Goal: Navigation & Orientation: Find specific page/section

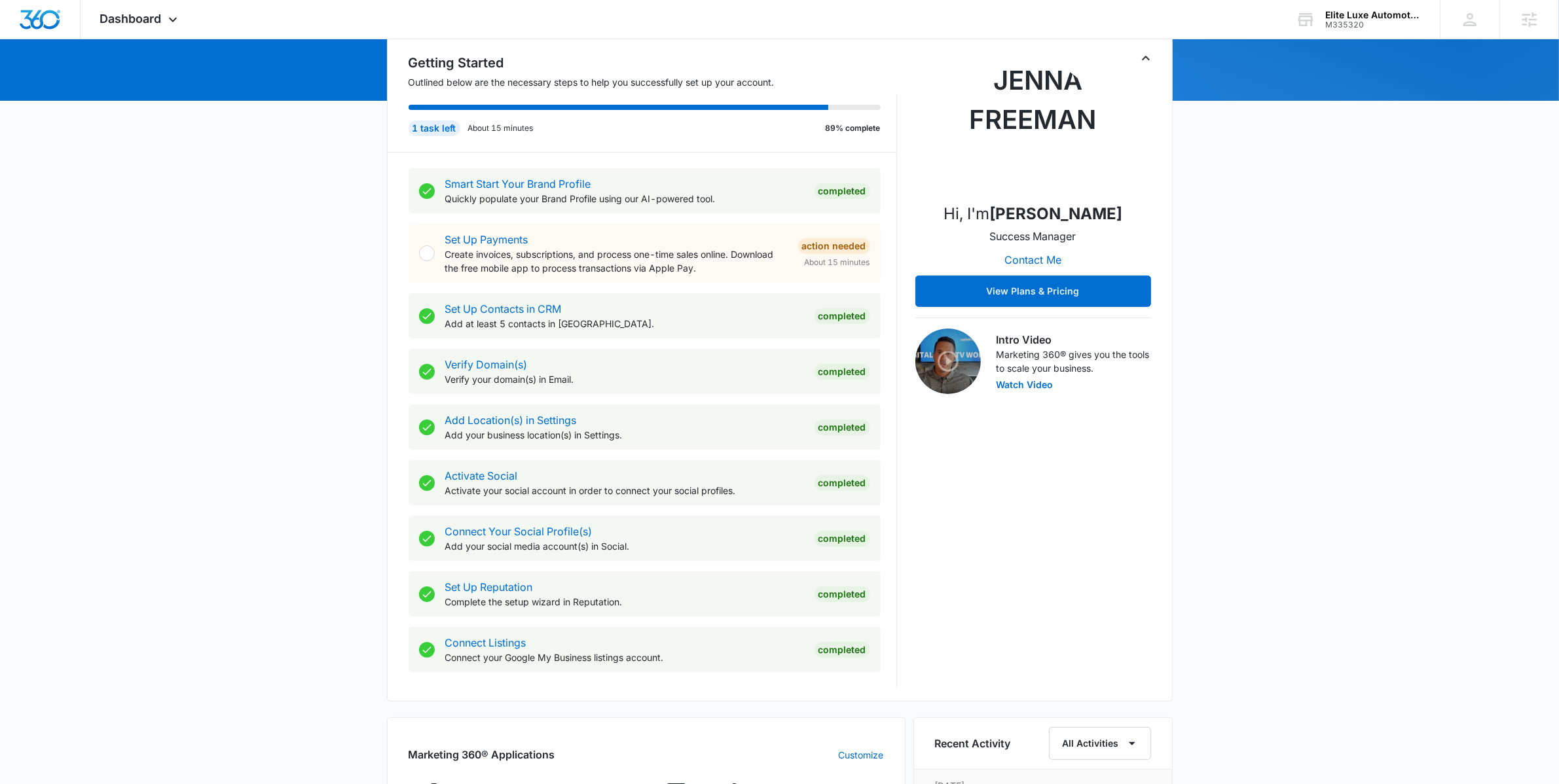
scroll to position [511, 0]
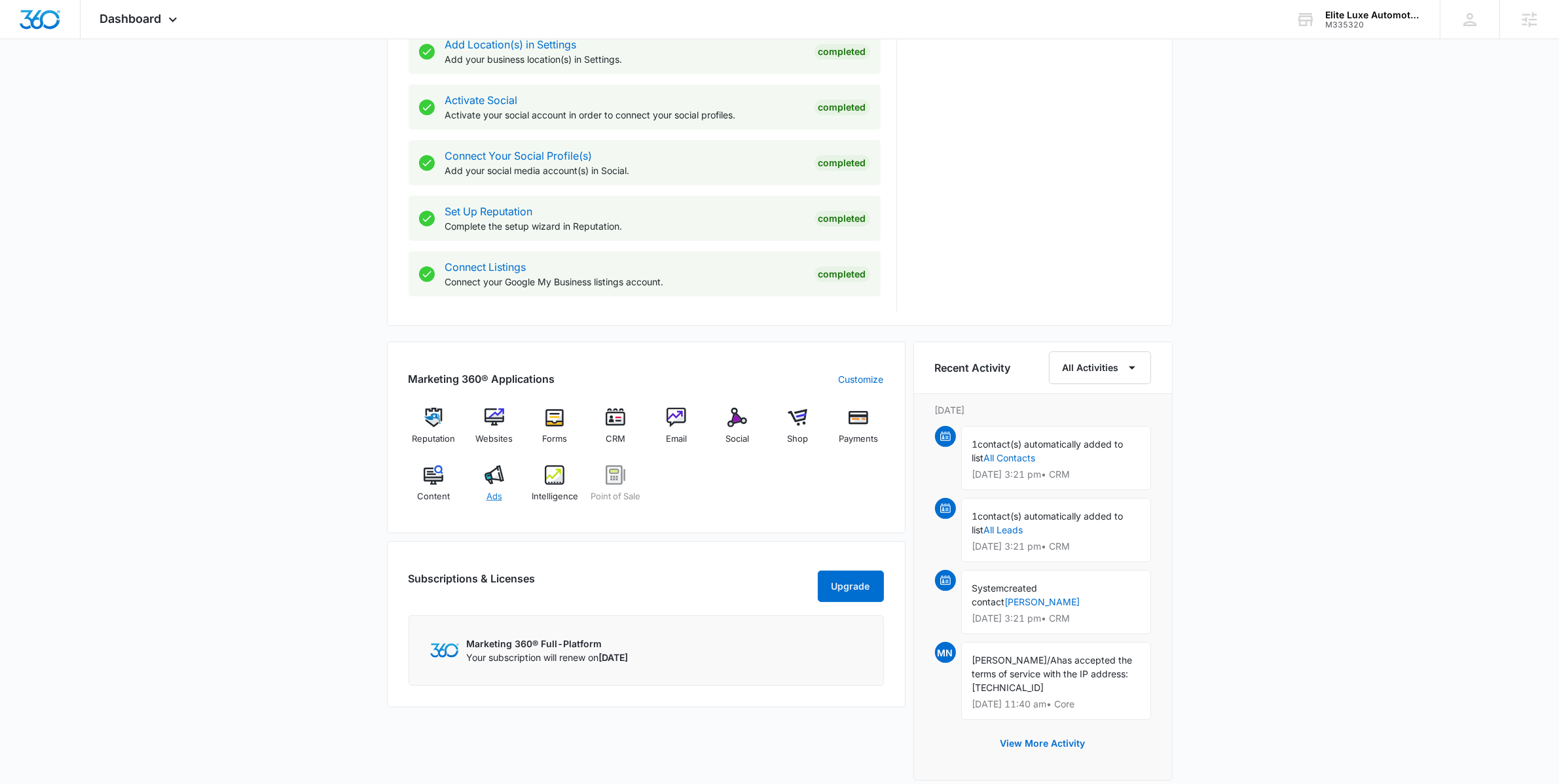
click at [496, 496] on span "Ads" at bounding box center [494, 496] width 16 height 13
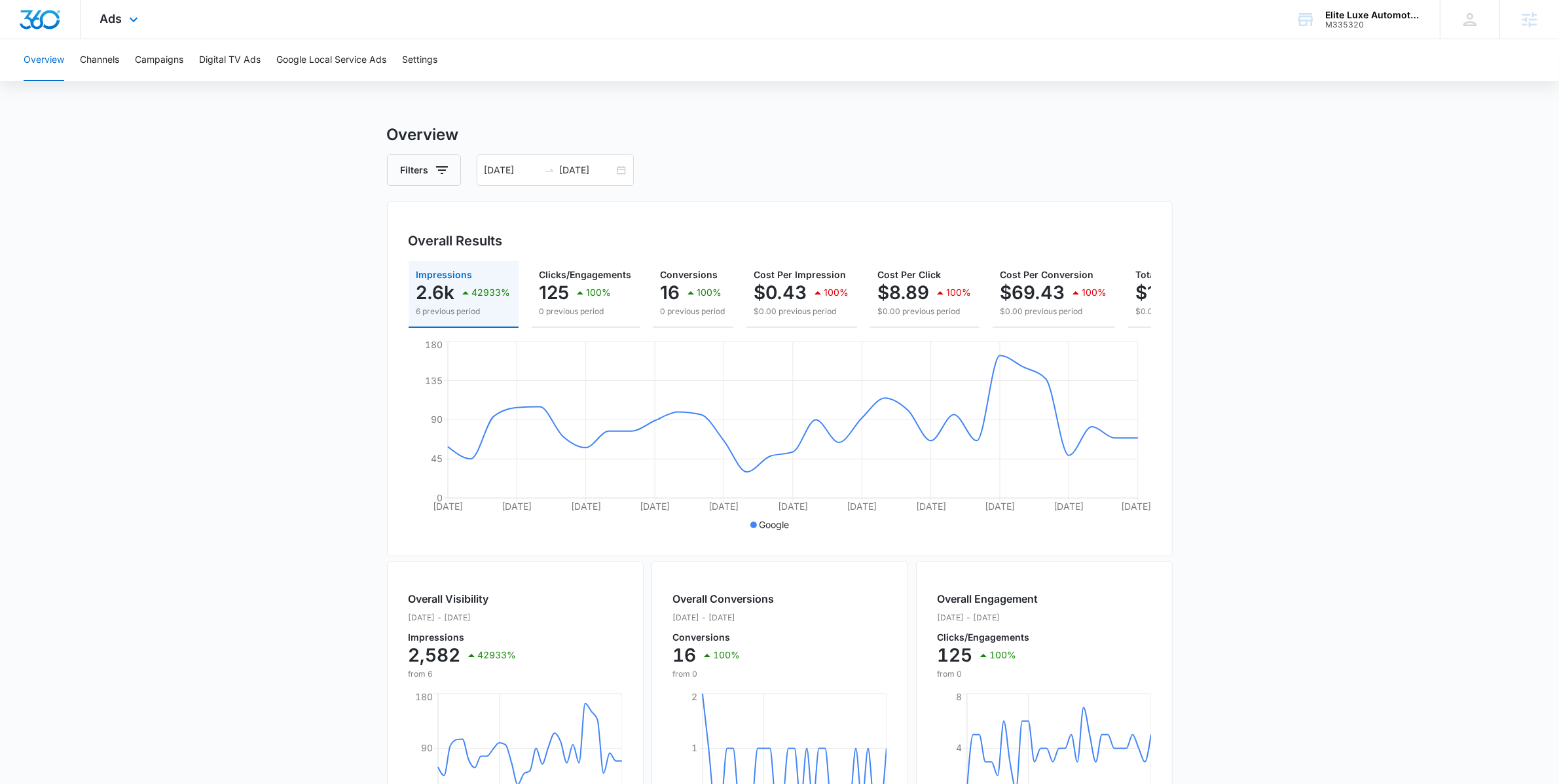
click at [96, 16] on div "Ads Apps Reputation Websites Forms CRM Email Social Shop Payments POS Content A…" at bounding box center [120, 19] width 80 height 38
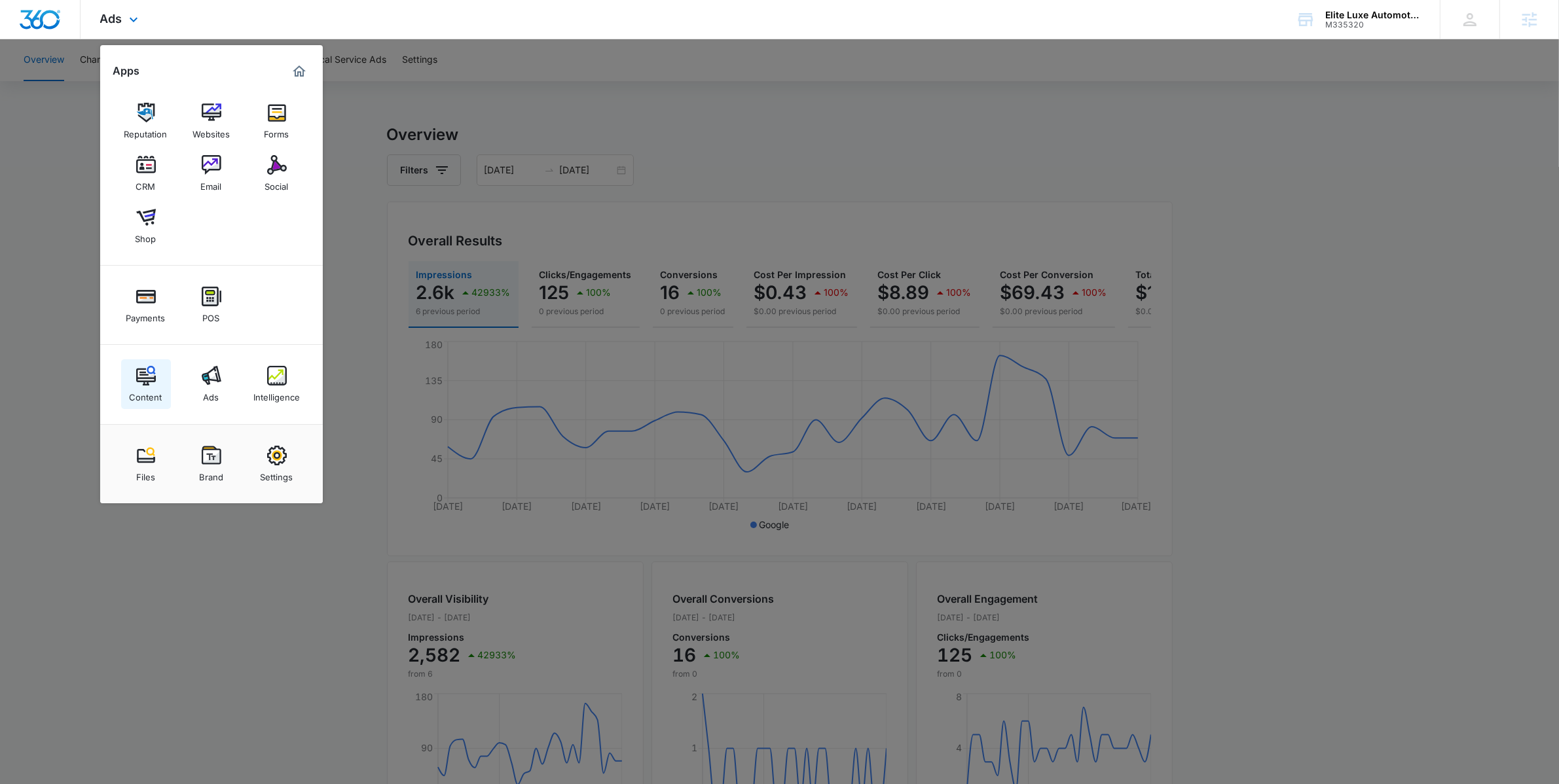
click at [145, 389] on div "Content" at bounding box center [146, 394] width 32 height 17
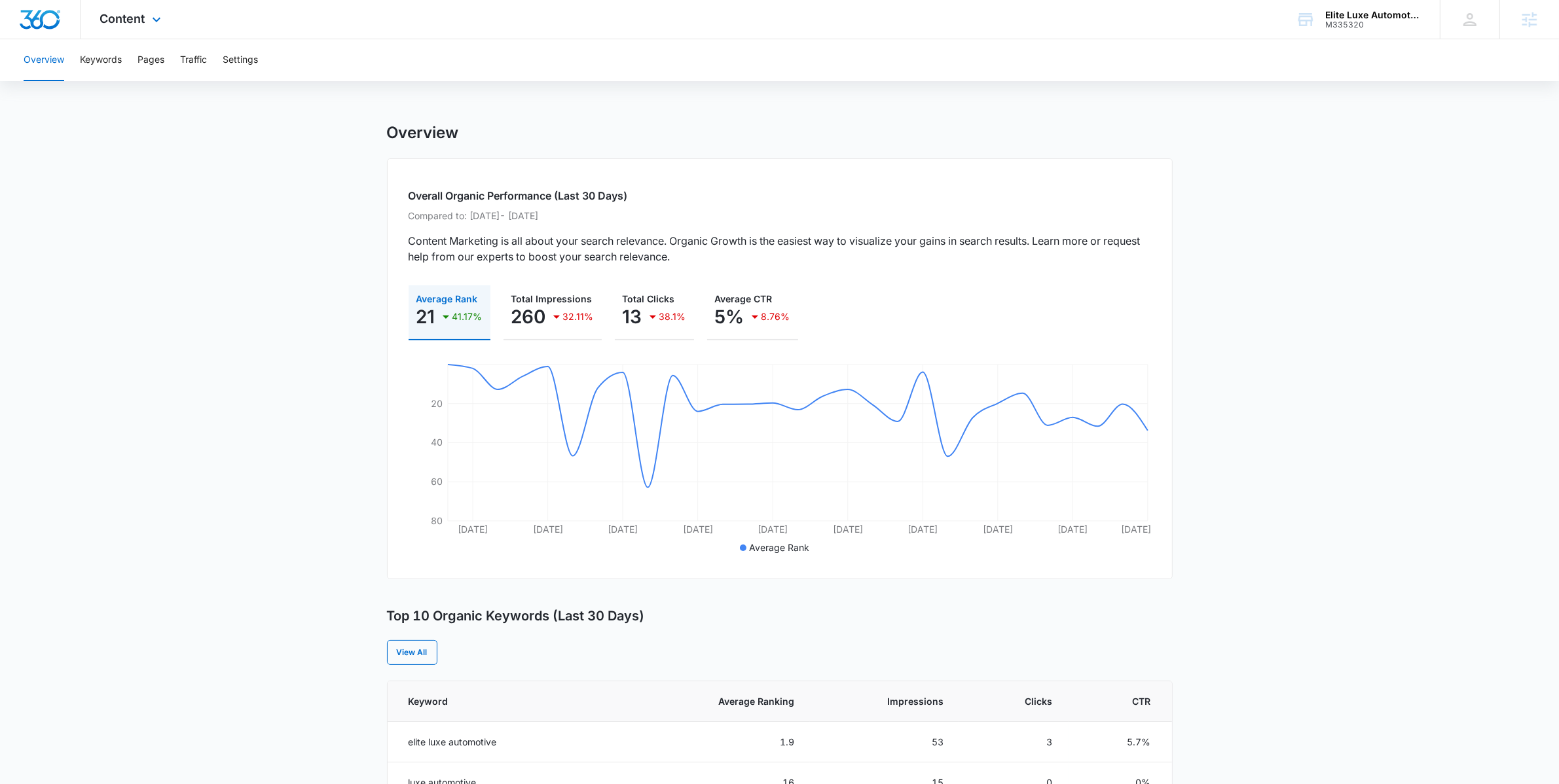
click at [134, 32] on div "Content Apps Reputation Websites Forms CRM Email Social Shop Payments POS Conte…" at bounding box center [132, 19] width 103 height 38
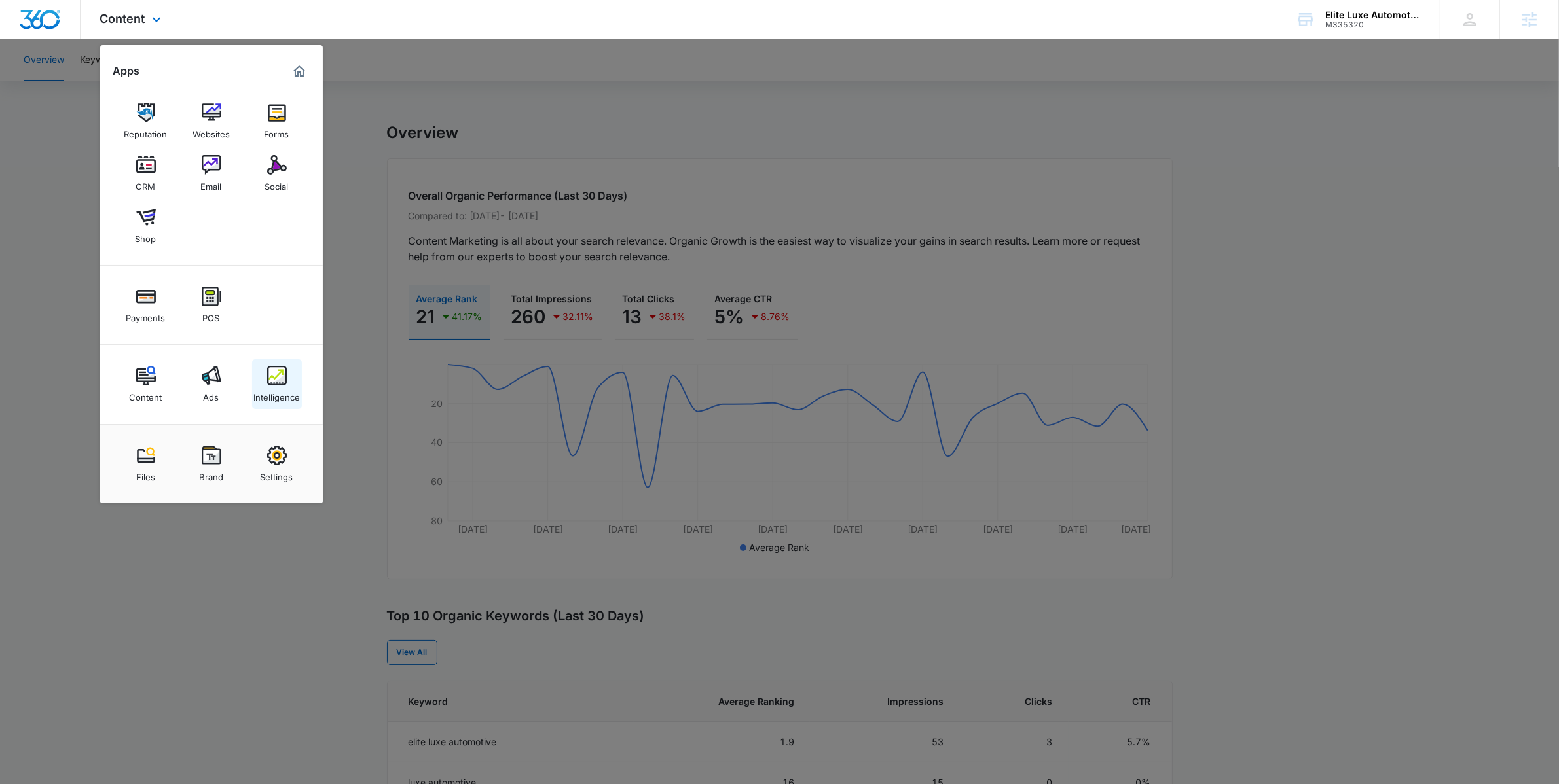
click at [256, 373] on link "Intelligence" at bounding box center [277, 384] width 50 height 50
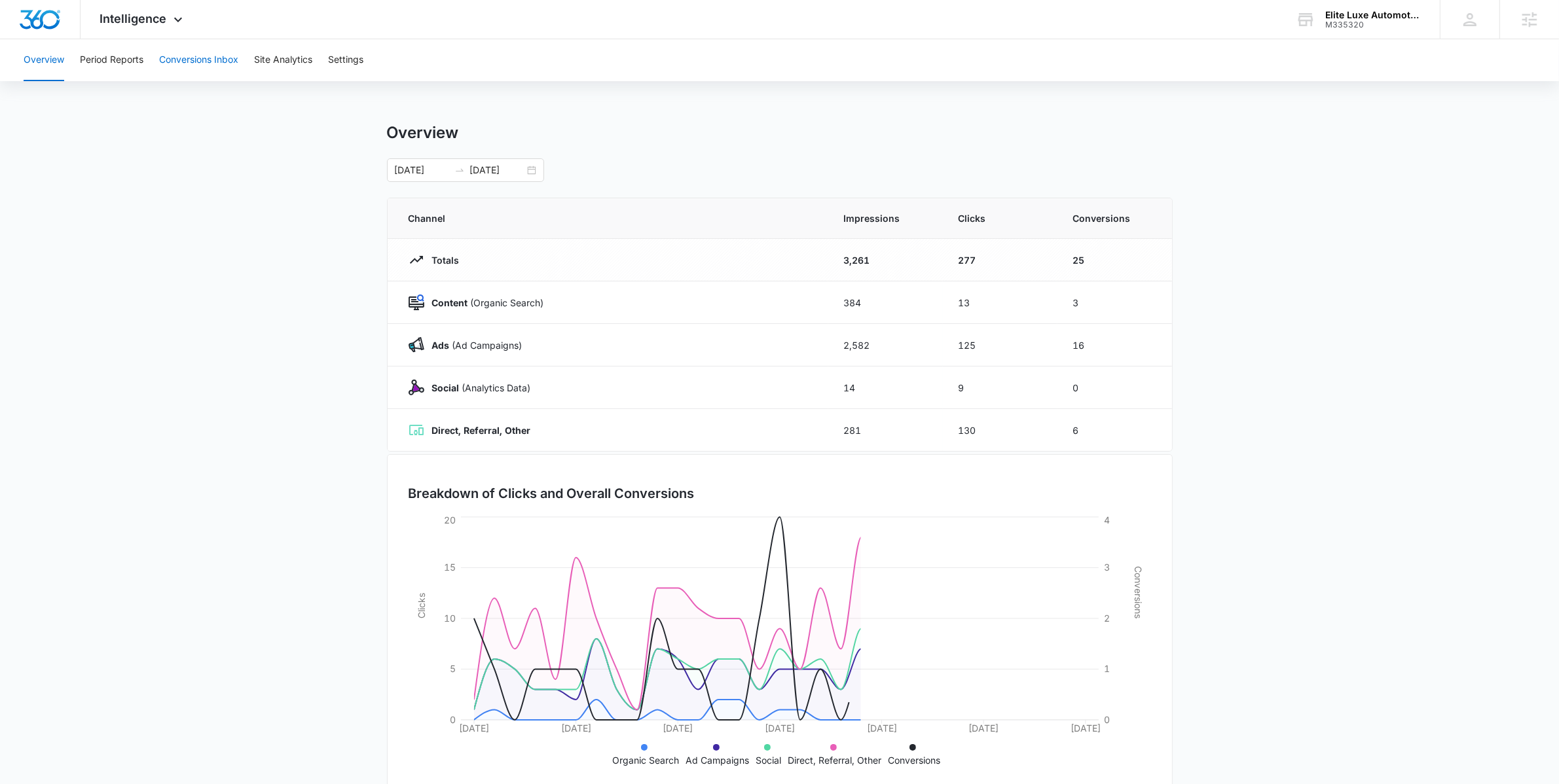
click at [228, 55] on button "Conversions Inbox" at bounding box center [199, 60] width 79 height 42
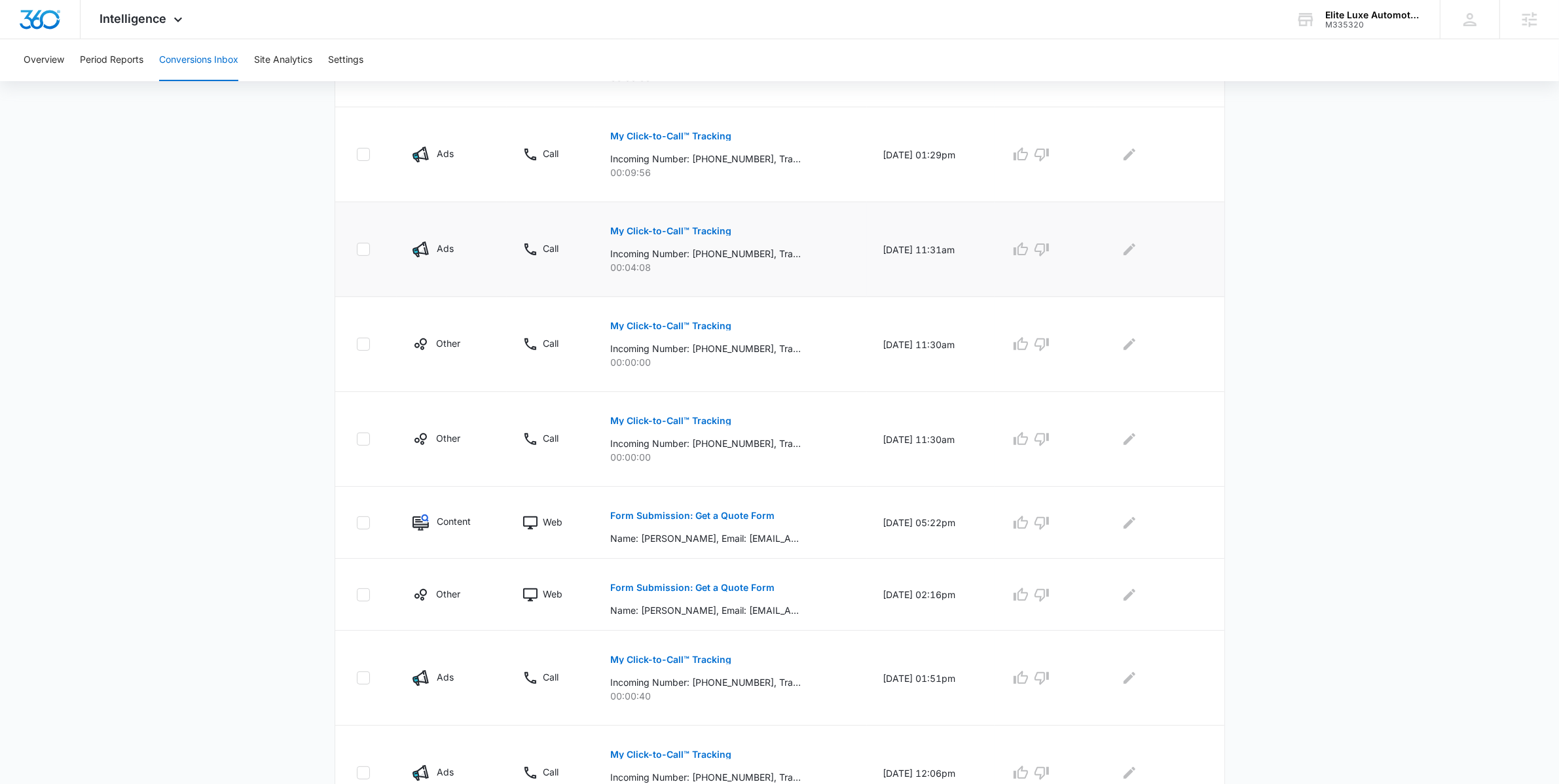
scroll to position [550, 0]
